Goal: Task Accomplishment & Management: Use online tool/utility

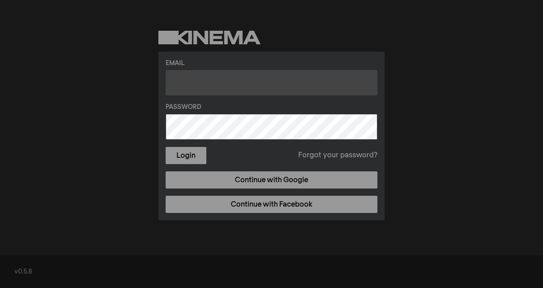
click at [199, 74] on input "text" at bounding box center [272, 82] width 212 height 25
click at [219, 89] on input "text" at bounding box center [272, 82] width 212 height 25
type input "M"
click at [207, 78] on input "text" at bounding box center [272, 82] width 212 height 25
type input "[EMAIL_ADDRESS][PERSON_NAME][DOMAIN_NAME]"
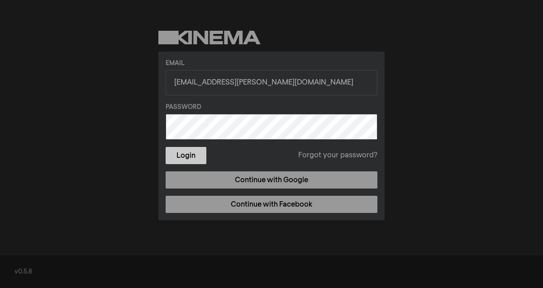
click at [202, 155] on button "Login" at bounding box center [186, 155] width 41 height 17
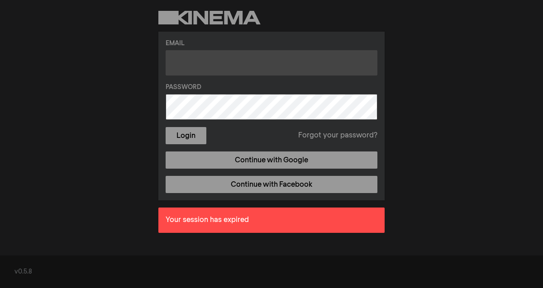
click at [212, 51] on input "text" at bounding box center [272, 62] width 212 height 25
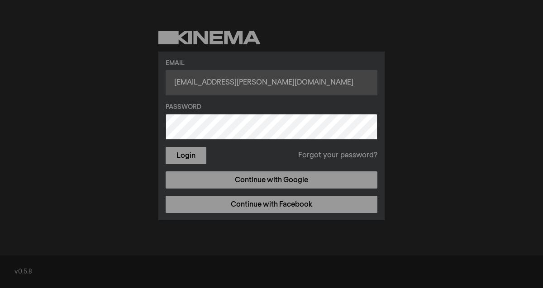
click at [244, 84] on input "[EMAIL_ADDRESS][PERSON_NAME][DOMAIN_NAME]" at bounding box center [272, 82] width 212 height 25
type input "kayla.kennelly@opal-wealthadvisors.com"
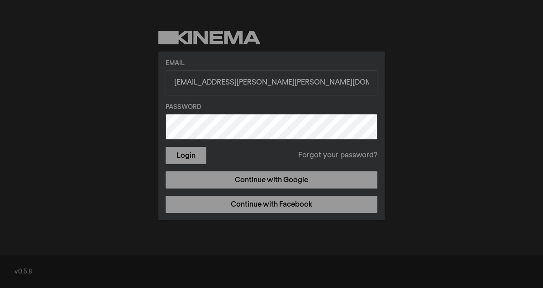
click at [166, 147] on button "Login" at bounding box center [186, 155] width 41 height 17
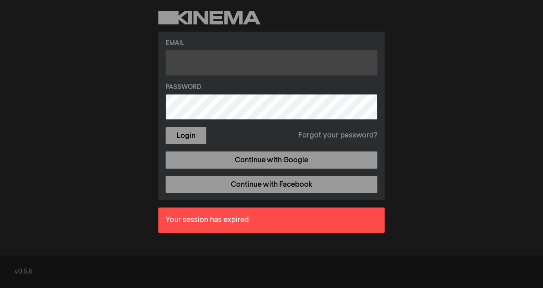
click at [195, 69] on input "text" at bounding box center [272, 62] width 212 height 25
type input "[EMAIL_ADDRESS][PERSON_NAME][DOMAIN_NAME]"
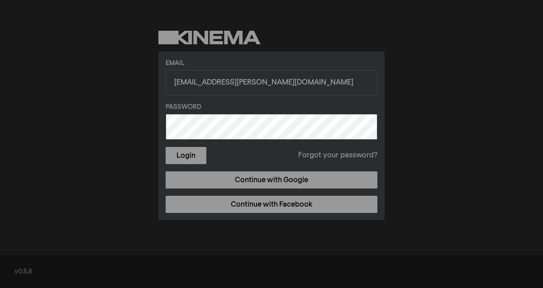
click at [166, 147] on button "Login" at bounding box center [186, 155] width 41 height 17
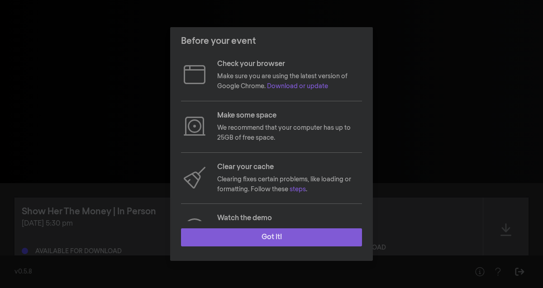
click at [298, 238] on button "Got it!" at bounding box center [271, 238] width 181 height 18
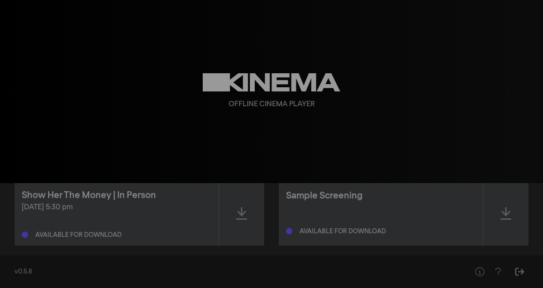
scroll to position [15, 0]
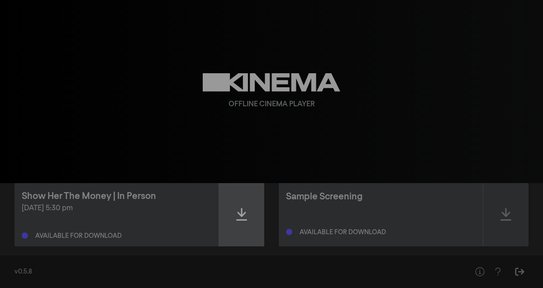
click at [243, 209] on icon at bounding box center [241, 214] width 11 height 14
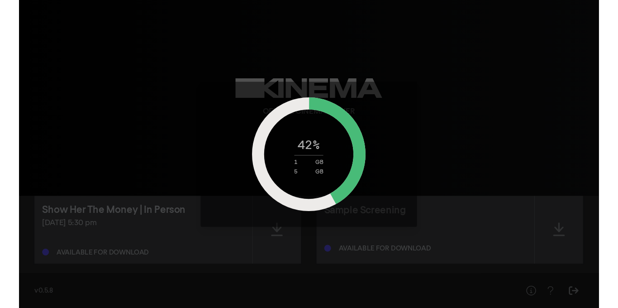
scroll to position [0, 0]
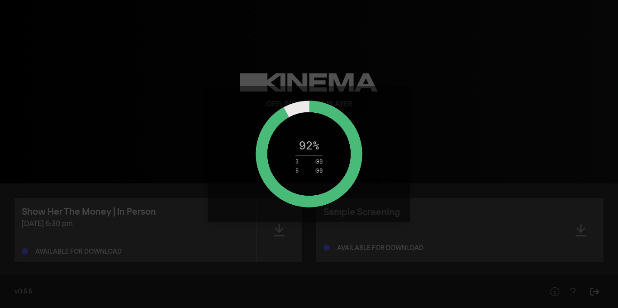
click at [176, 83] on div "92 % 3 GB 5 GB" at bounding box center [309, 154] width 618 height 308
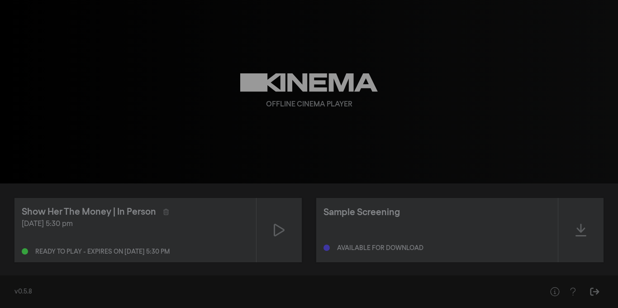
click at [176, 238] on div "[DATE] 5:30 pm Ready to play - expires on [DATE] 5:30 pm" at bounding box center [135, 237] width 227 height 36
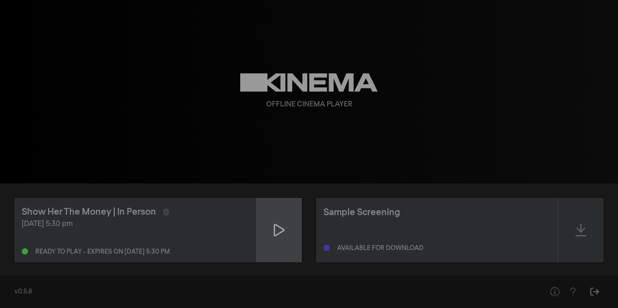
click at [278, 231] on icon at bounding box center [279, 230] width 11 height 14
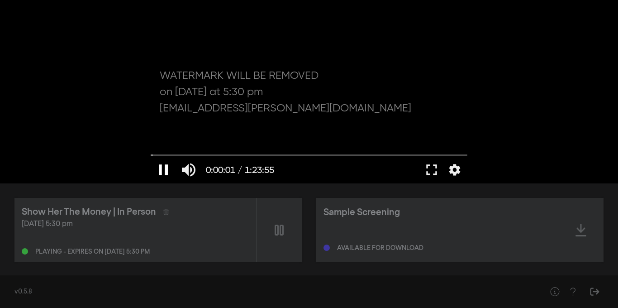
click at [161, 171] on button "pause" at bounding box center [163, 169] width 25 height 27
type input "1.988621"
